Goal: Task Accomplishment & Management: Use online tool/utility

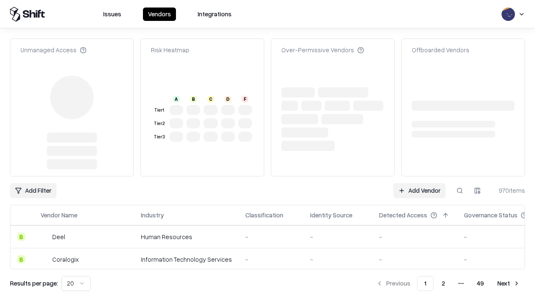
click at [420, 183] on link "Add Vendor" at bounding box center [420, 190] width 52 height 15
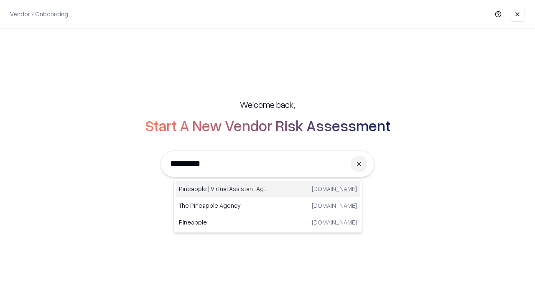
click at [268, 189] on div "Pineapple | Virtual Assistant Agency [DOMAIN_NAME]" at bounding box center [268, 189] width 185 height 17
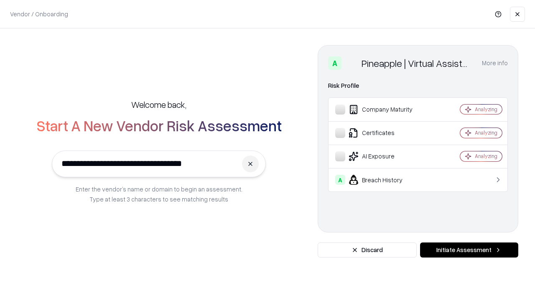
type input "**********"
click at [469, 250] on button "Initiate Assessment" at bounding box center [469, 250] width 98 height 15
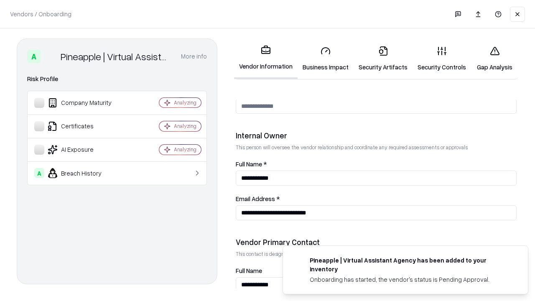
scroll to position [433, 0]
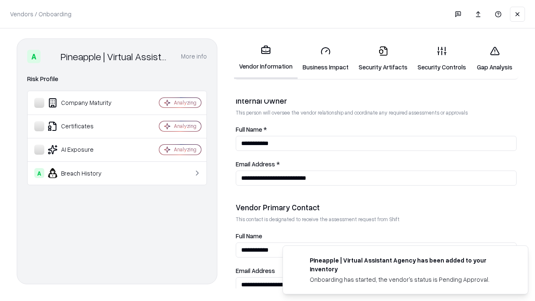
click at [326, 59] on link "Business Impact" at bounding box center [326, 58] width 56 height 39
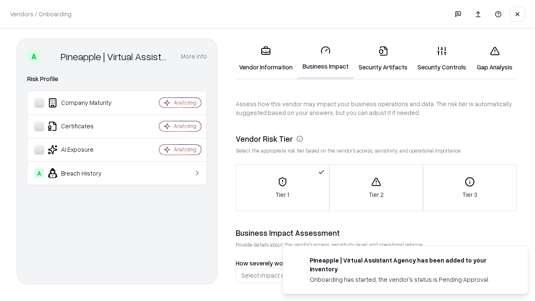
click at [495, 59] on link "Gap Analysis" at bounding box center [494, 58] width 47 height 39
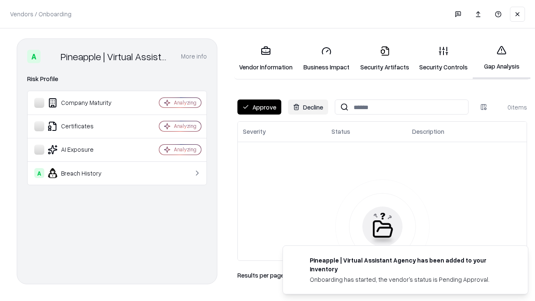
click at [259, 107] on button "Approve" at bounding box center [260, 107] width 44 height 15
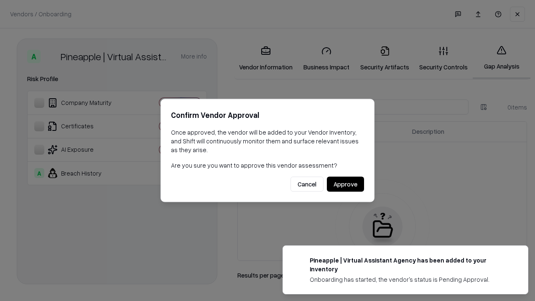
click at [346, 184] on button "Approve" at bounding box center [345, 184] width 37 height 15
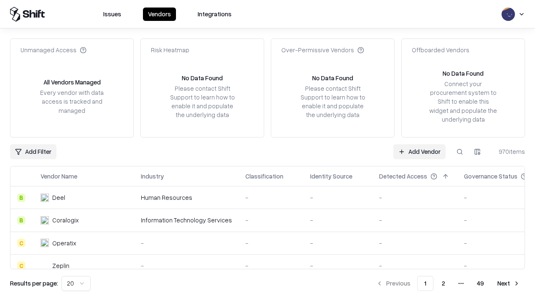
type input "**********"
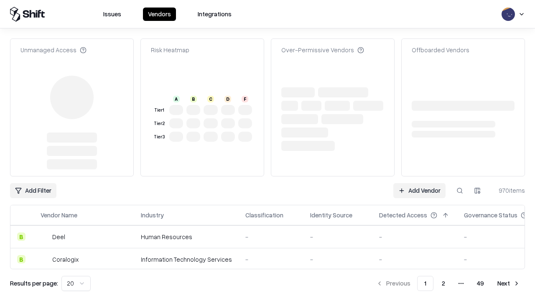
click at [420, 183] on link "Add Vendor" at bounding box center [420, 190] width 52 height 15
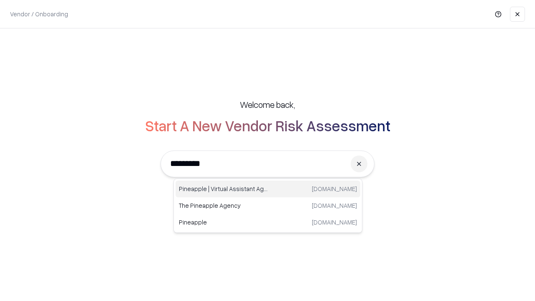
click at [268, 189] on div "Pineapple | Virtual Assistant Agency [DOMAIN_NAME]" at bounding box center [268, 189] width 185 height 17
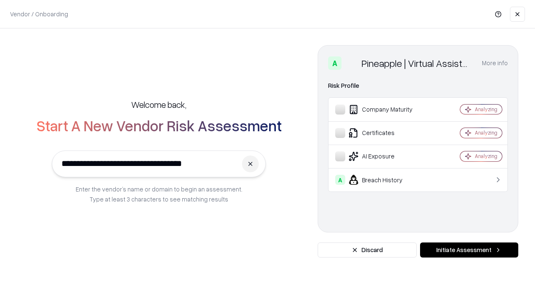
type input "**********"
click at [469, 250] on button "Initiate Assessment" at bounding box center [469, 250] width 98 height 15
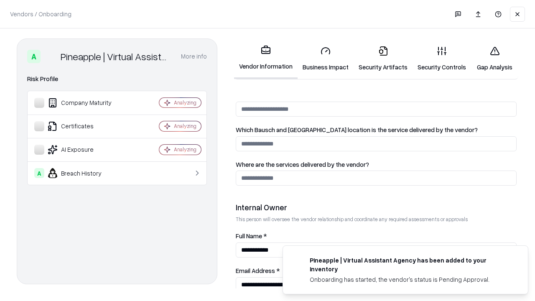
scroll to position [433, 0]
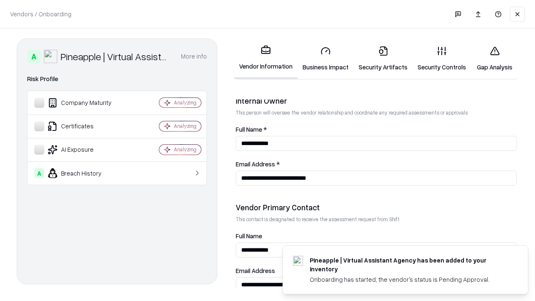
click at [495, 59] on link "Gap Analysis" at bounding box center [494, 58] width 47 height 39
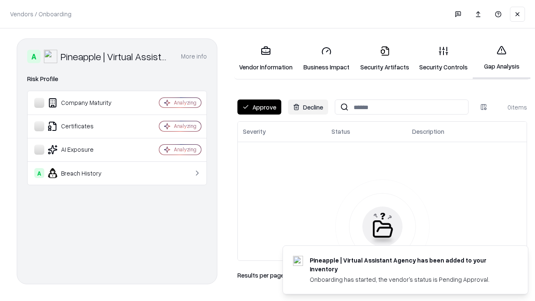
click at [259, 107] on button "Approve" at bounding box center [260, 107] width 44 height 15
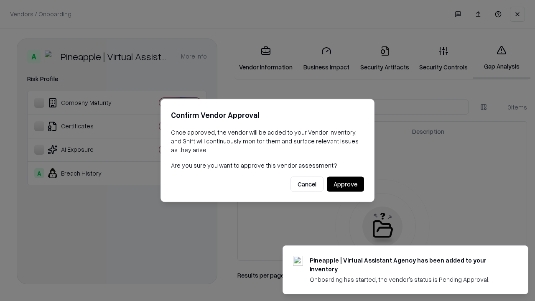
click at [346, 184] on button "Approve" at bounding box center [345, 184] width 37 height 15
